Goal: Transaction & Acquisition: Purchase product/service

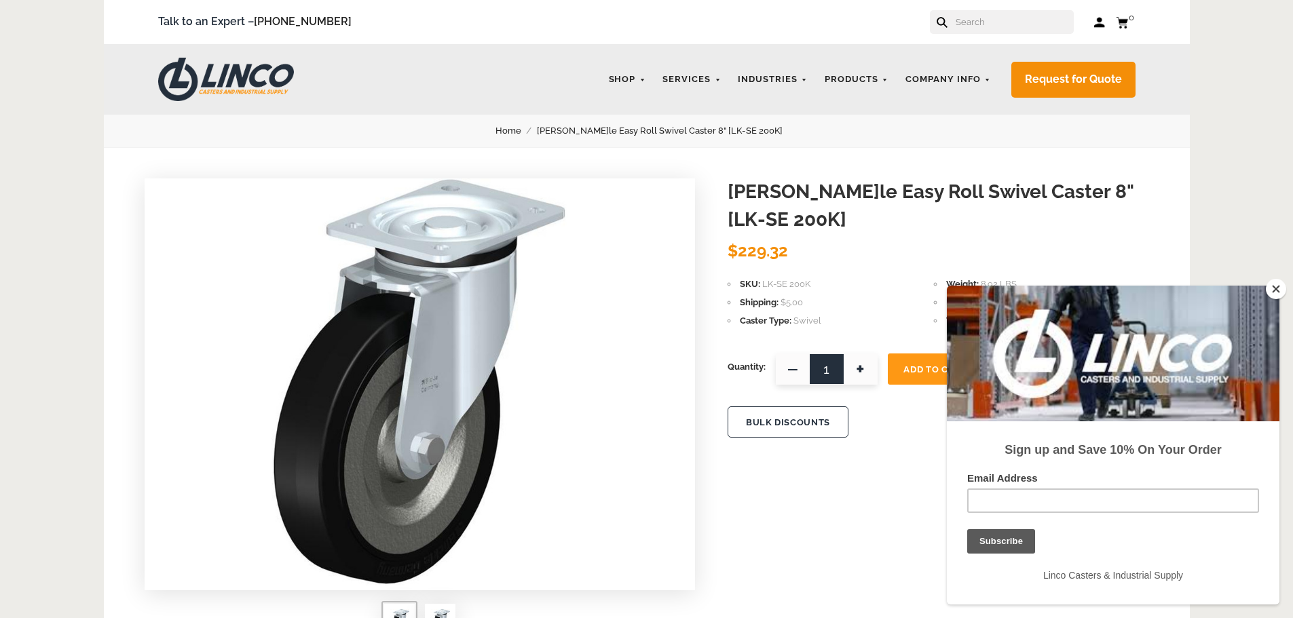
click at [1276, 287] on button "Close" at bounding box center [1276, 289] width 20 height 20
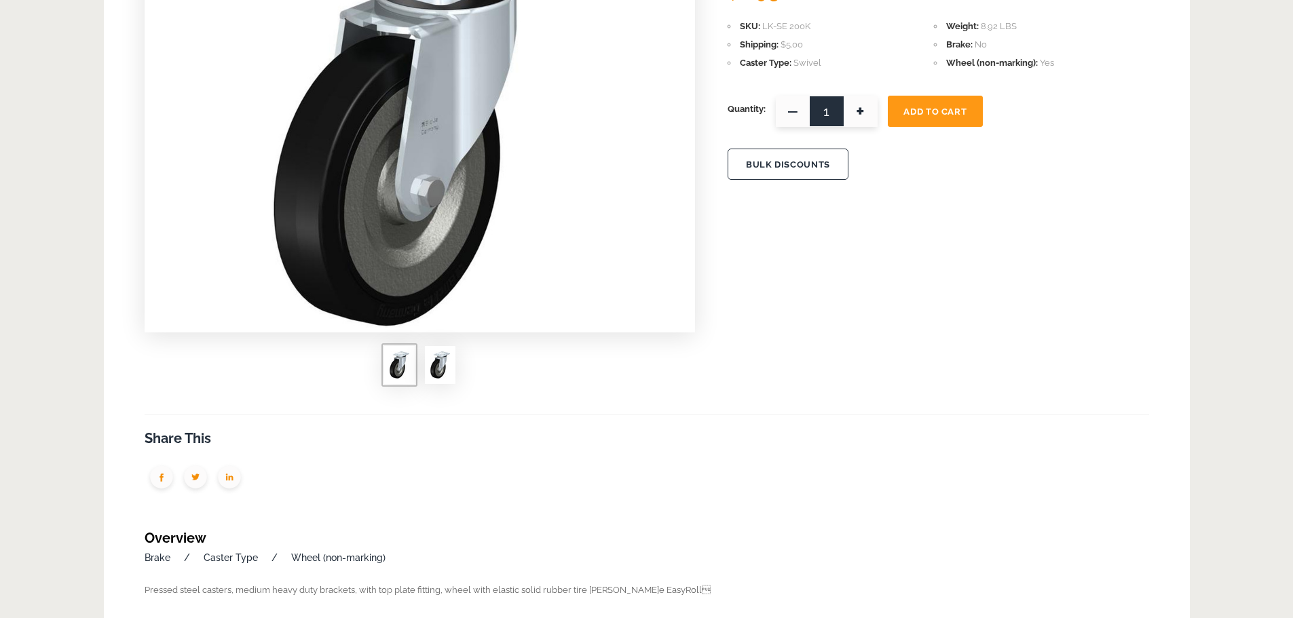
scroll to position [271, 0]
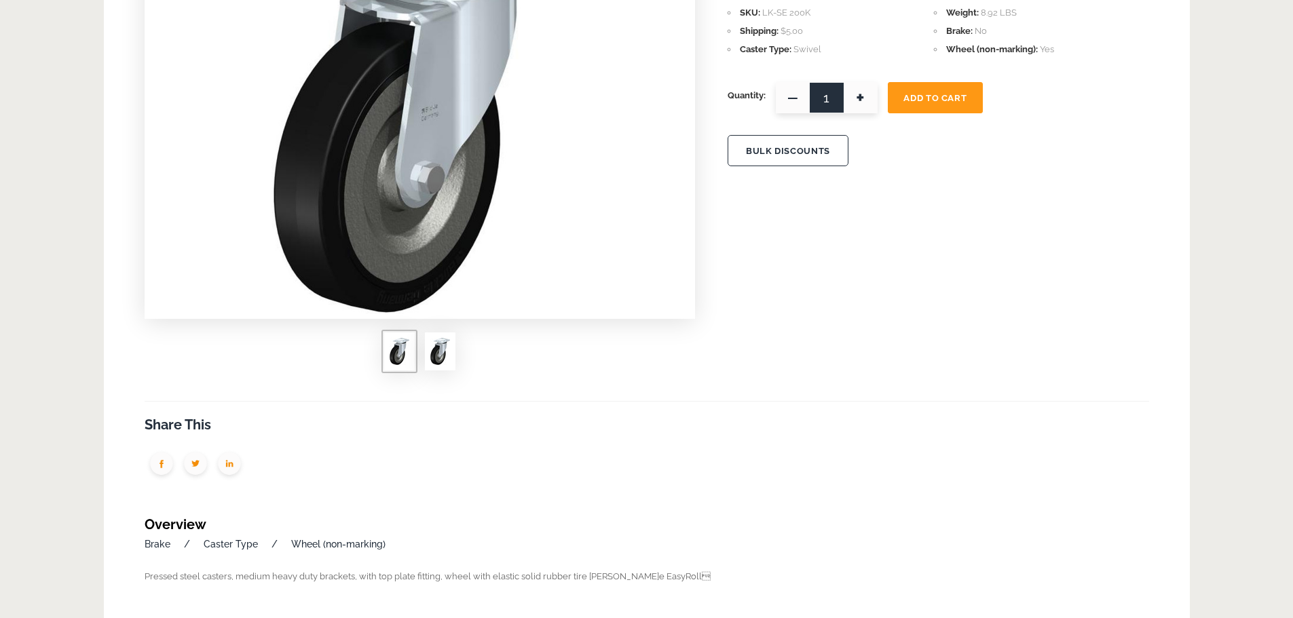
click at [436, 354] on img at bounding box center [440, 351] width 20 height 27
click at [385, 350] on span at bounding box center [399, 352] width 31 height 38
click at [390, 350] on img at bounding box center [400, 351] width 20 height 27
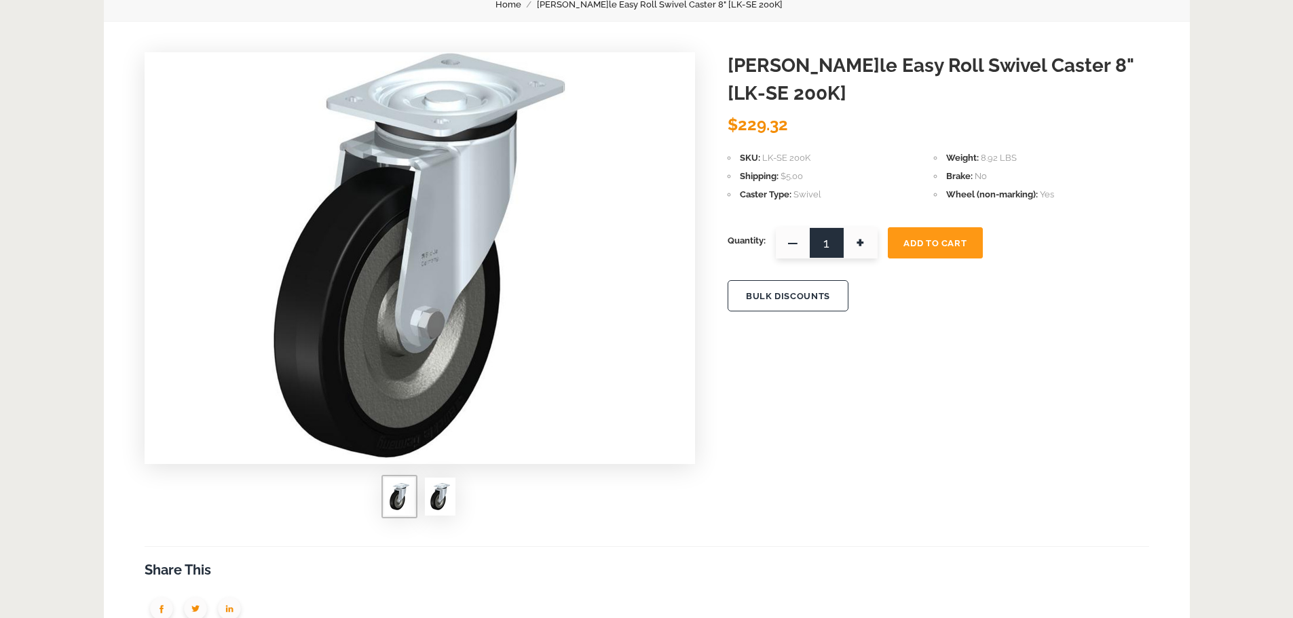
scroll to position [0, 0]
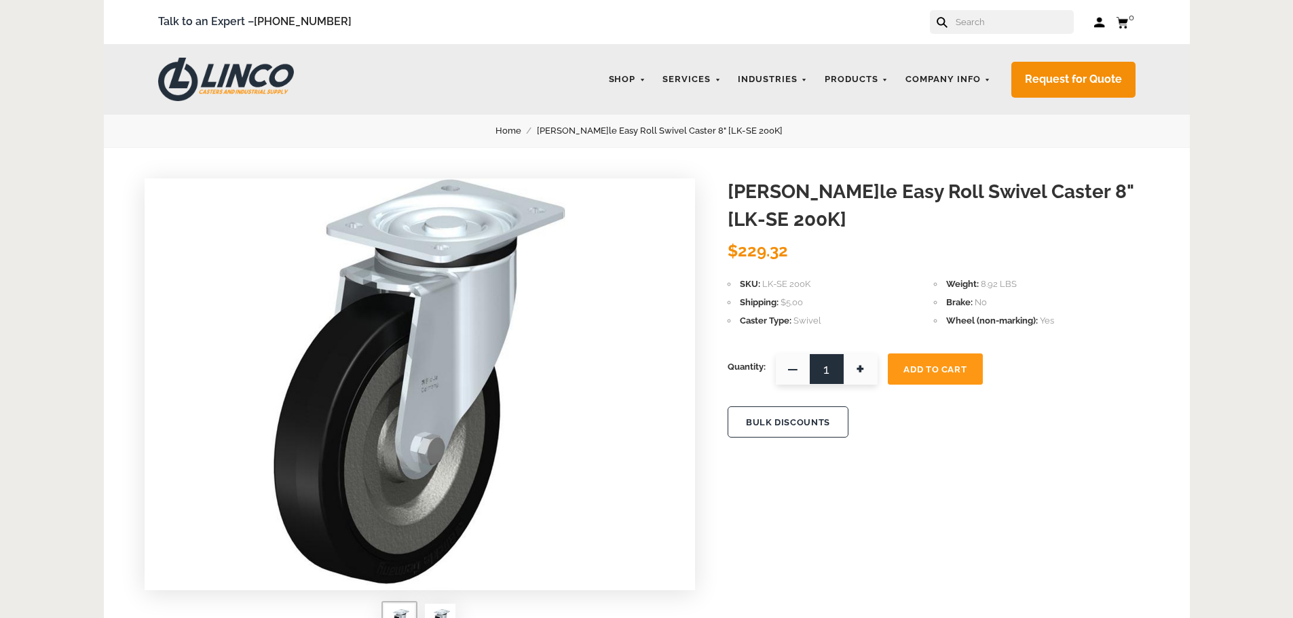
click at [629, 127] on link "Blickle Easy Roll Swivel Caster 8" [LK-SE 200K]" at bounding box center [667, 131] width 261 height 15
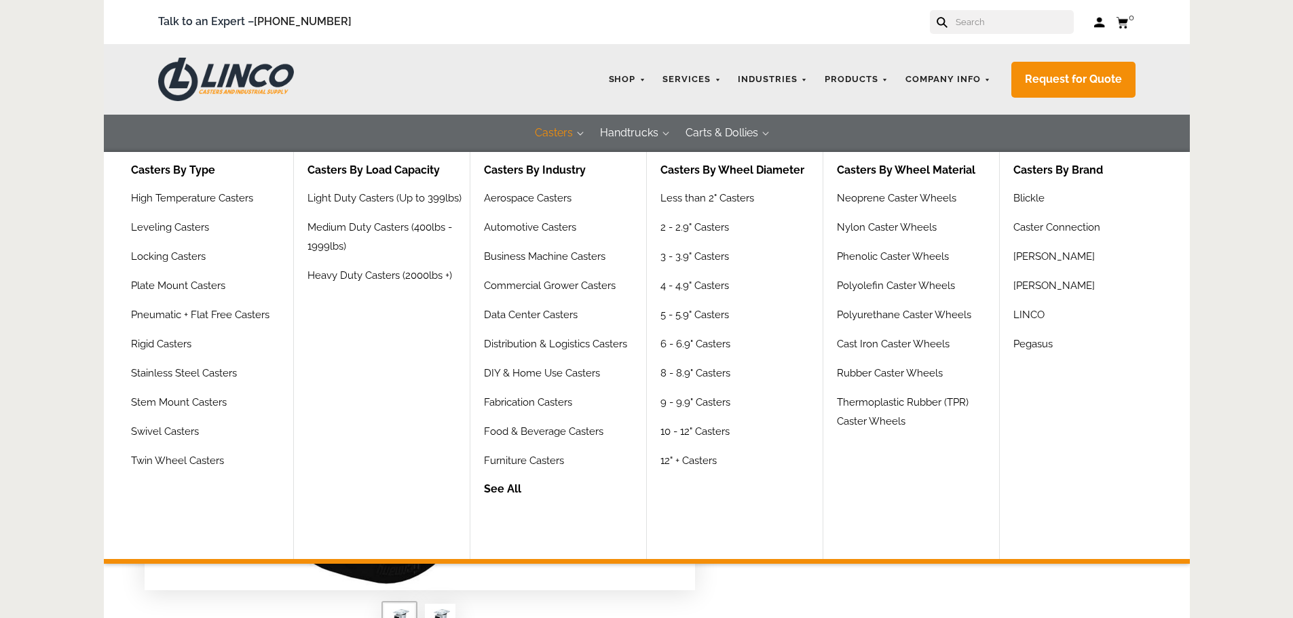
click at [580, 134] on button "Casters" at bounding box center [553, 133] width 65 height 37
click at [695, 374] on link "8 - 8.9" Casters" at bounding box center [696, 378] width 73 height 29
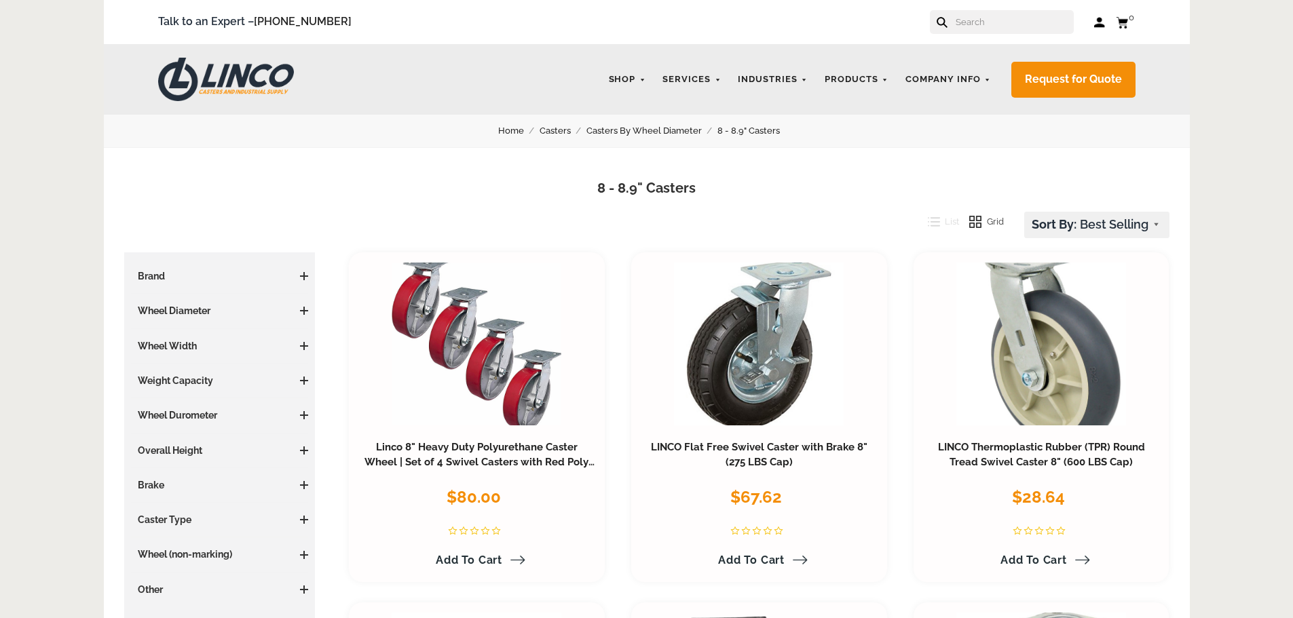
click at [303, 276] on span at bounding box center [304, 276] width 8 height 1
click at [153, 305] on link "[PERSON_NAME] (2)" at bounding box center [223, 302] width 171 height 15
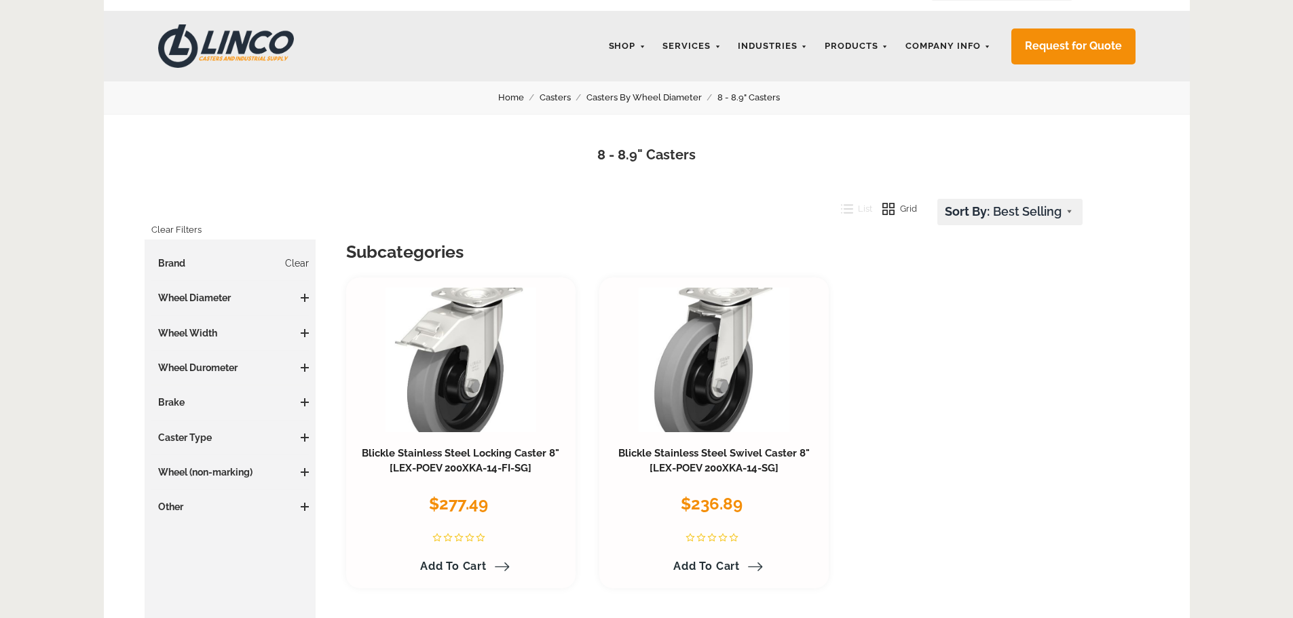
scroll to position [136, 0]
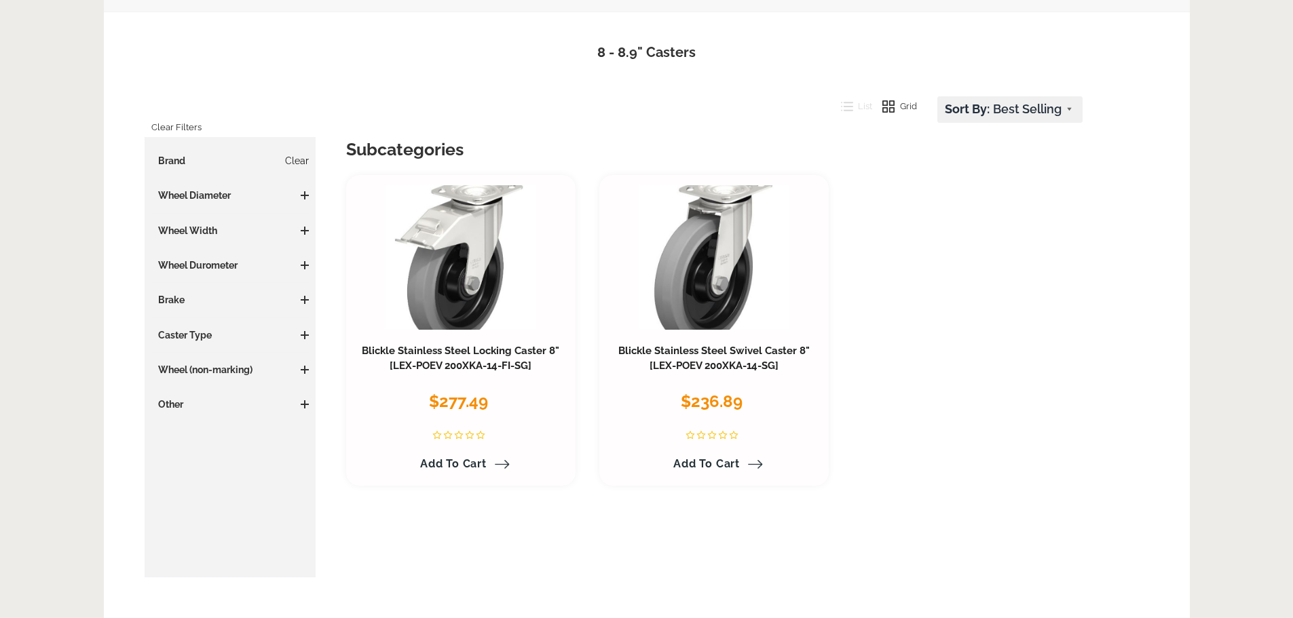
click at [290, 159] on link "Clear" at bounding box center [297, 161] width 24 height 14
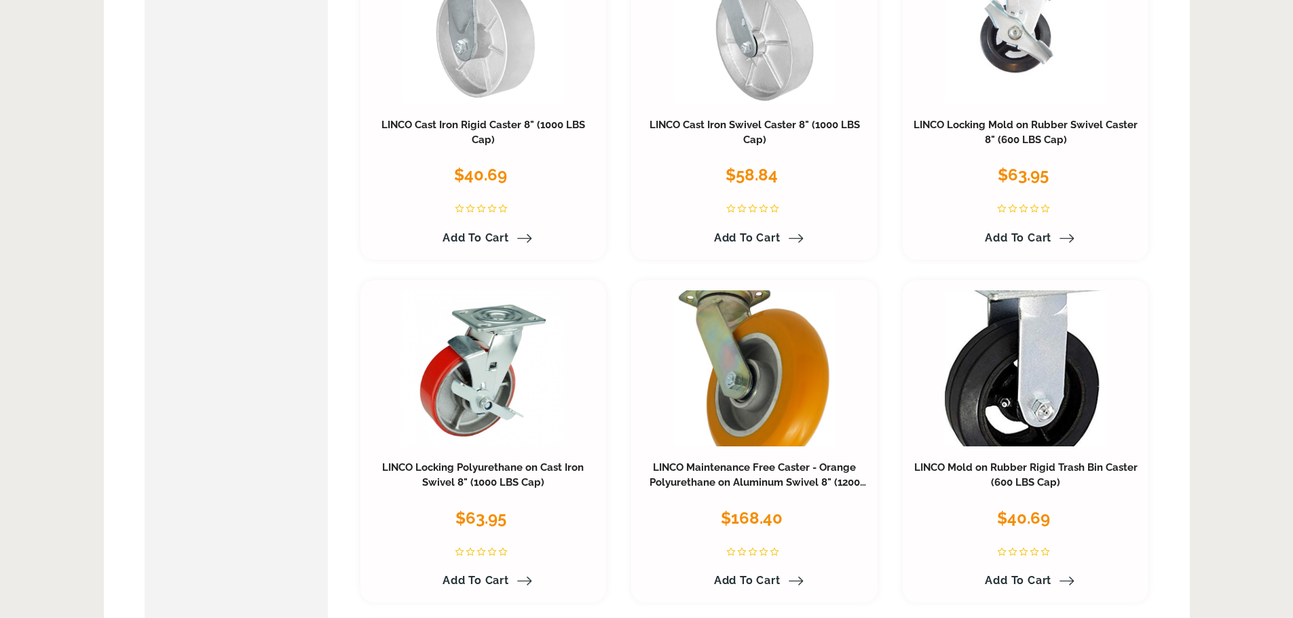
scroll to position [2783, 0]
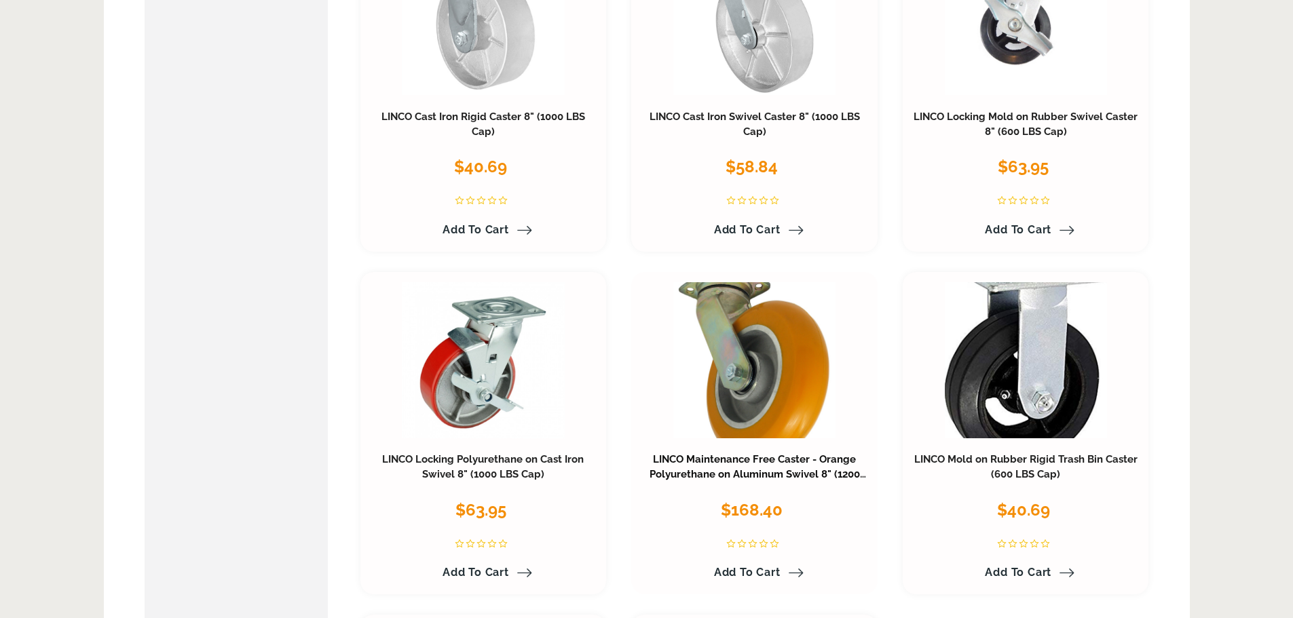
click at [757, 473] on link "LINCO Maintenance Free Caster - Orange Polyurethane on Aluminum Swivel 8" (1200…" at bounding box center [758, 474] width 217 height 42
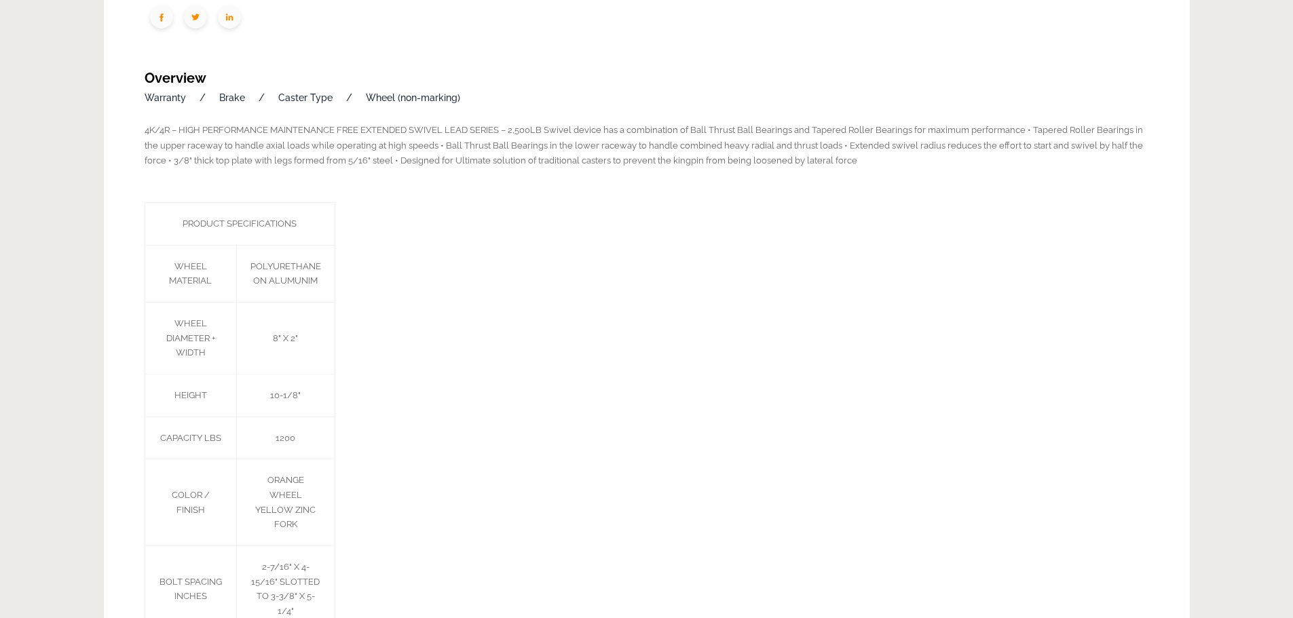
scroll to position [611, 0]
